Goal: Register for event/course

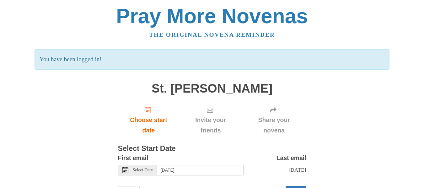
scroll to position [29, 0]
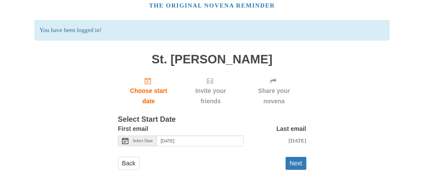
click at [303, 163] on button "Next" at bounding box center [295, 163] width 21 height 13
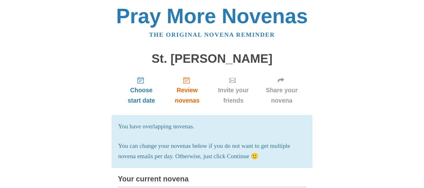
scroll to position [7845, 0]
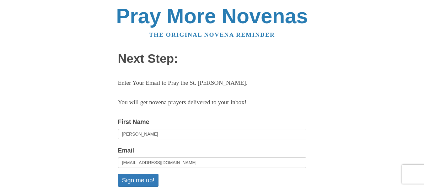
scroll to position [7845, 0]
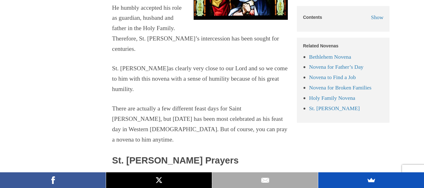
scroll to position [314, 0]
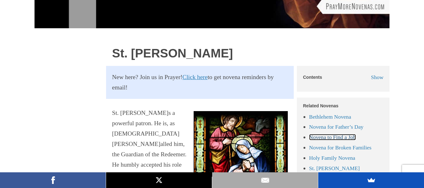
click at [323, 134] on link "Novena to Find a Job" at bounding box center [332, 137] width 47 height 6
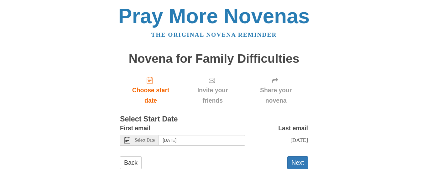
scroll to position [7845, 0]
click at [304, 163] on button "Next" at bounding box center [298, 162] width 21 height 13
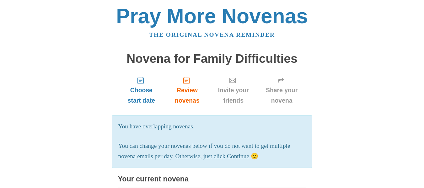
scroll to position [7845, 0]
